Goal: Book appointment/travel/reservation

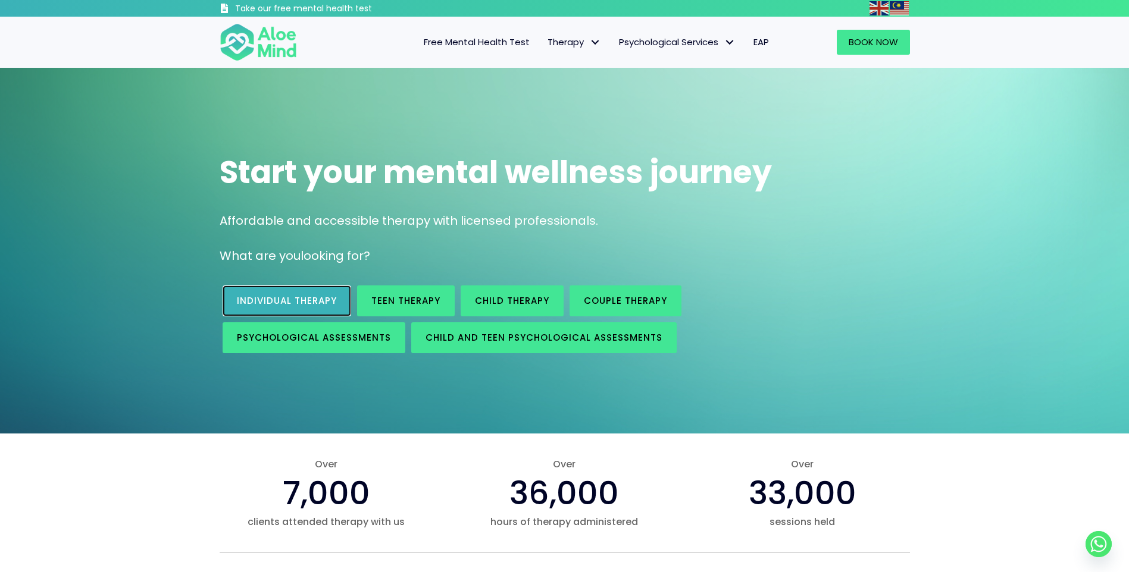
click at [307, 300] on span "Individual therapy" at bounding box center [287, 301] width 100 height 12
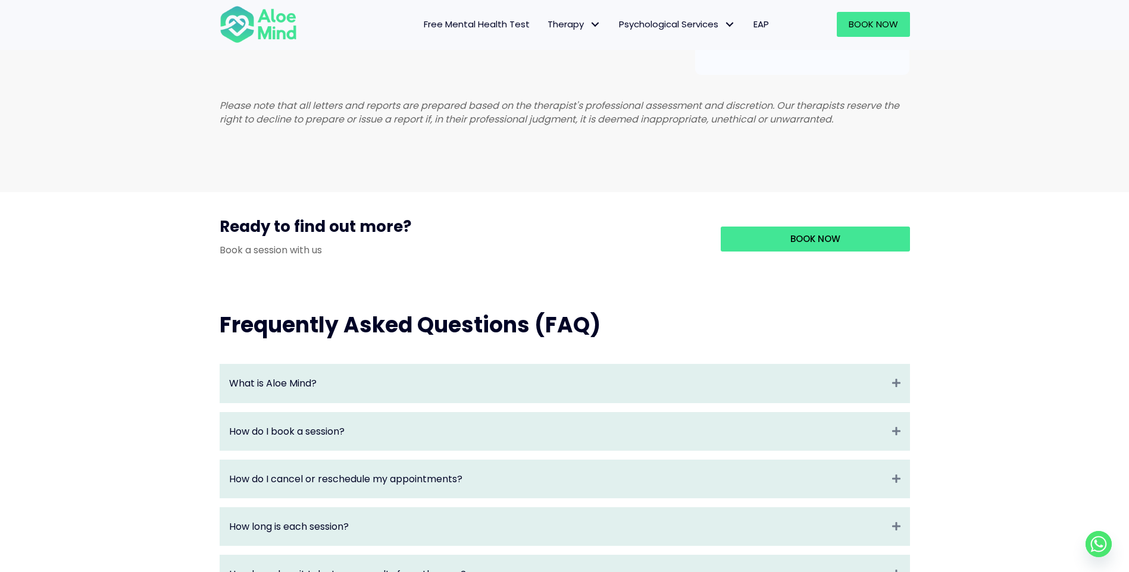
scroll to position [833, 0]
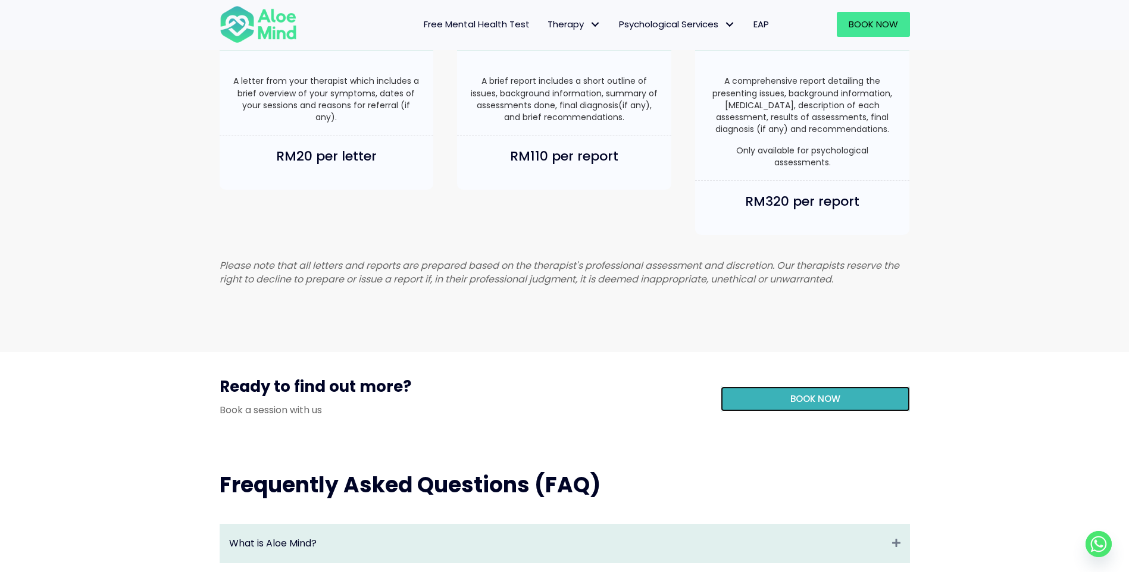
click at [813, 405] on span "Book Now" at bounding box center [815, 399] width 50 height 12
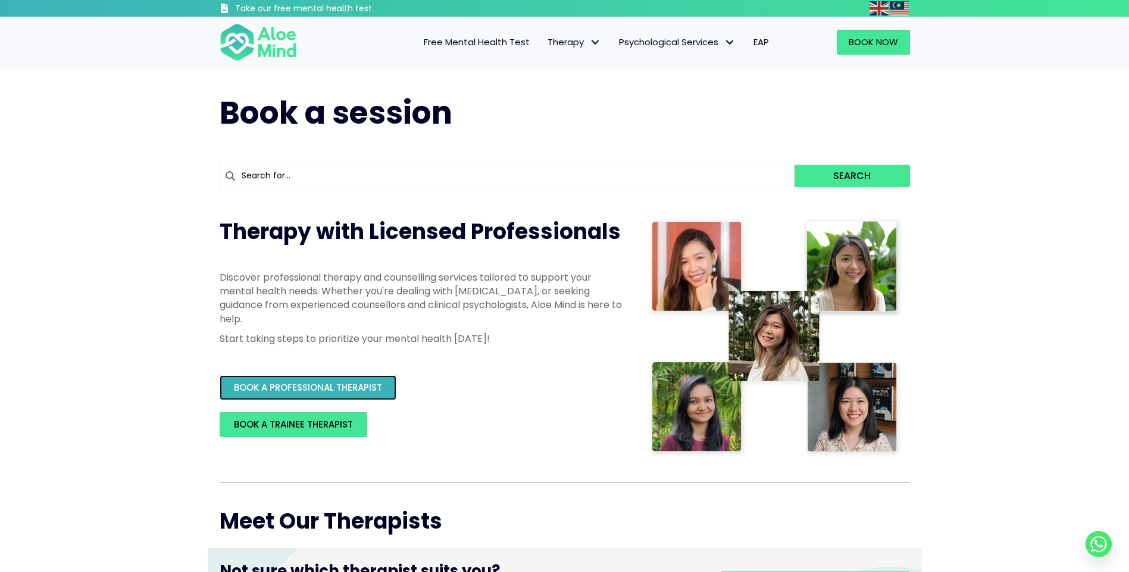
click at [383, 385] on link "BOOK A PROFESSIONAL THERAPIST" at bounding box center [308, 387] width 177 height 25
